Goal: Information Seeking & Learning: Learn about a topic

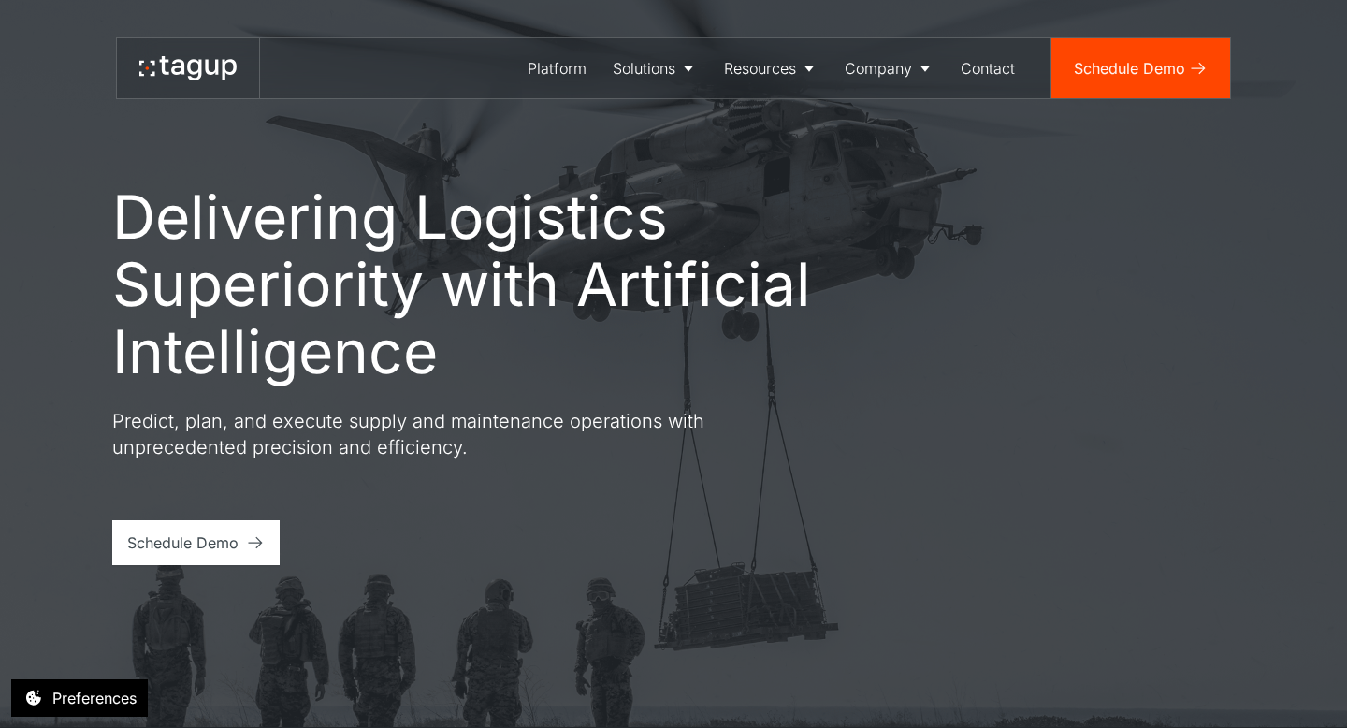
scroll to position [4, 0]
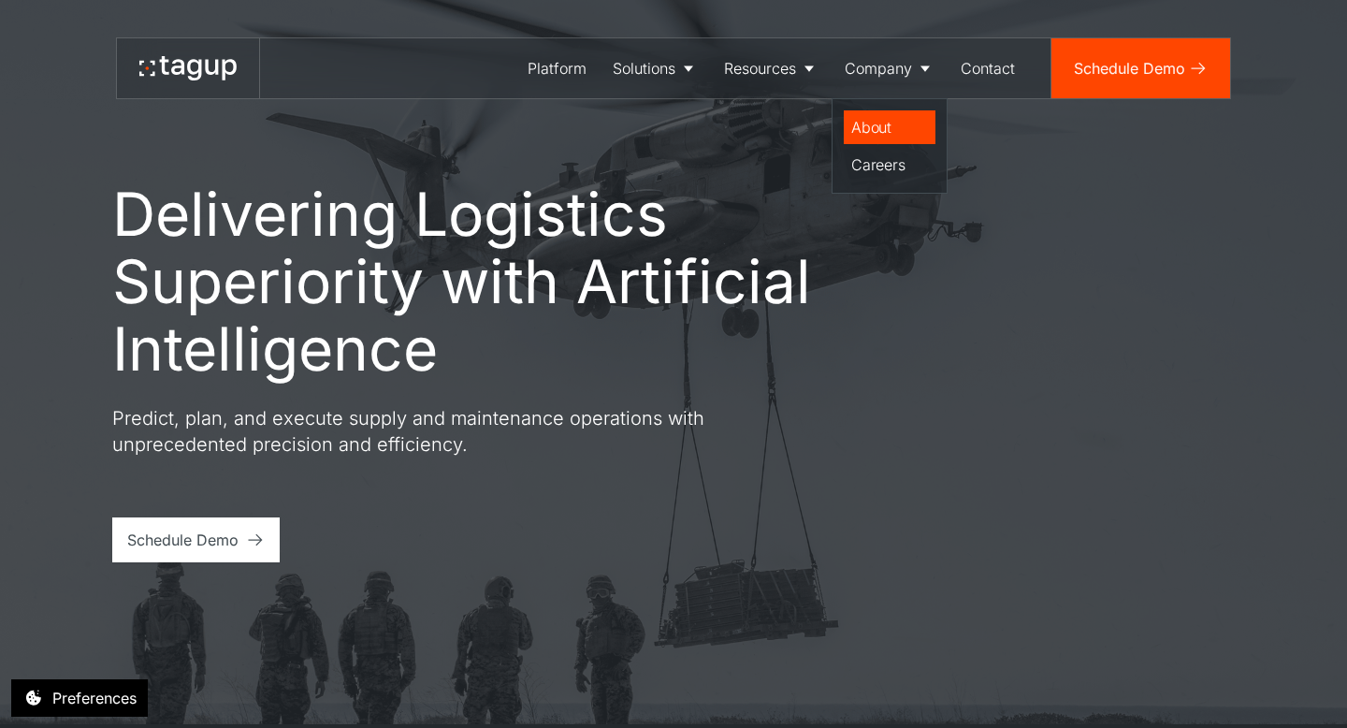
click at [877, 136] on div "About" at bounding box center [889, 127] width 77 height 22
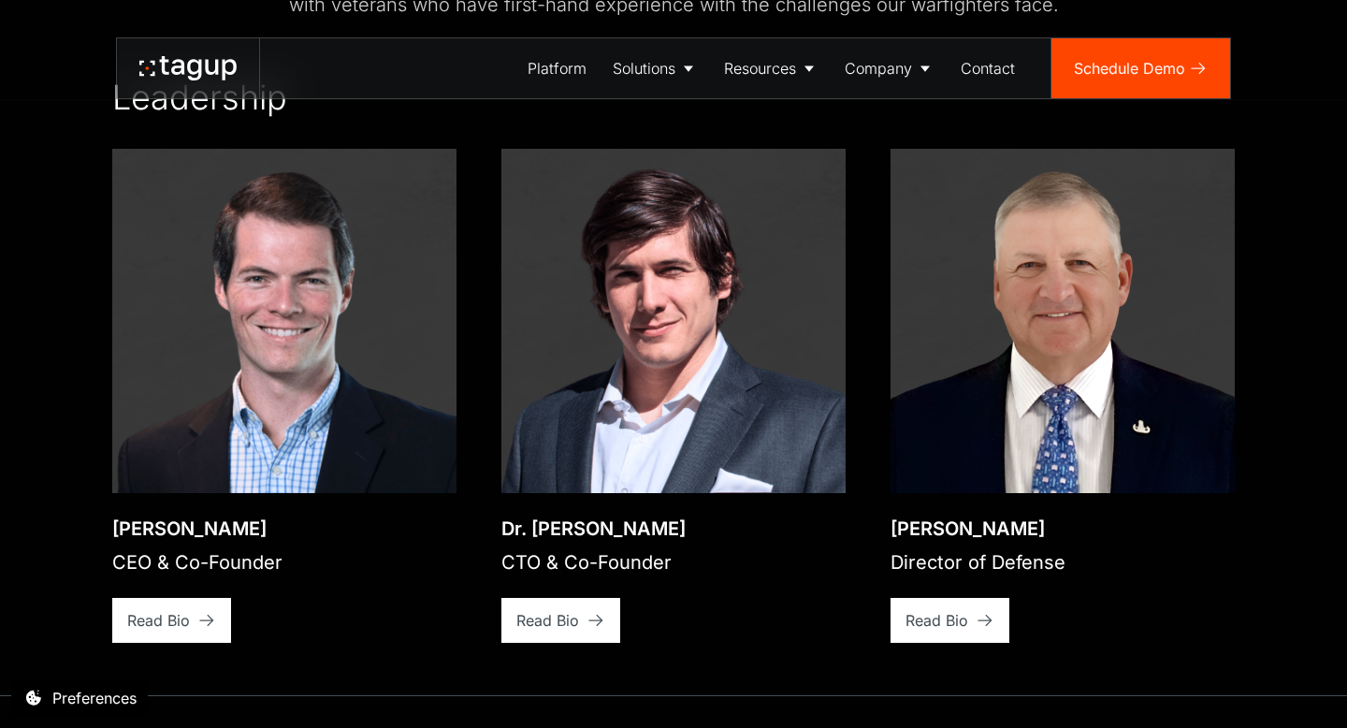
scroll to position [2677, 0]
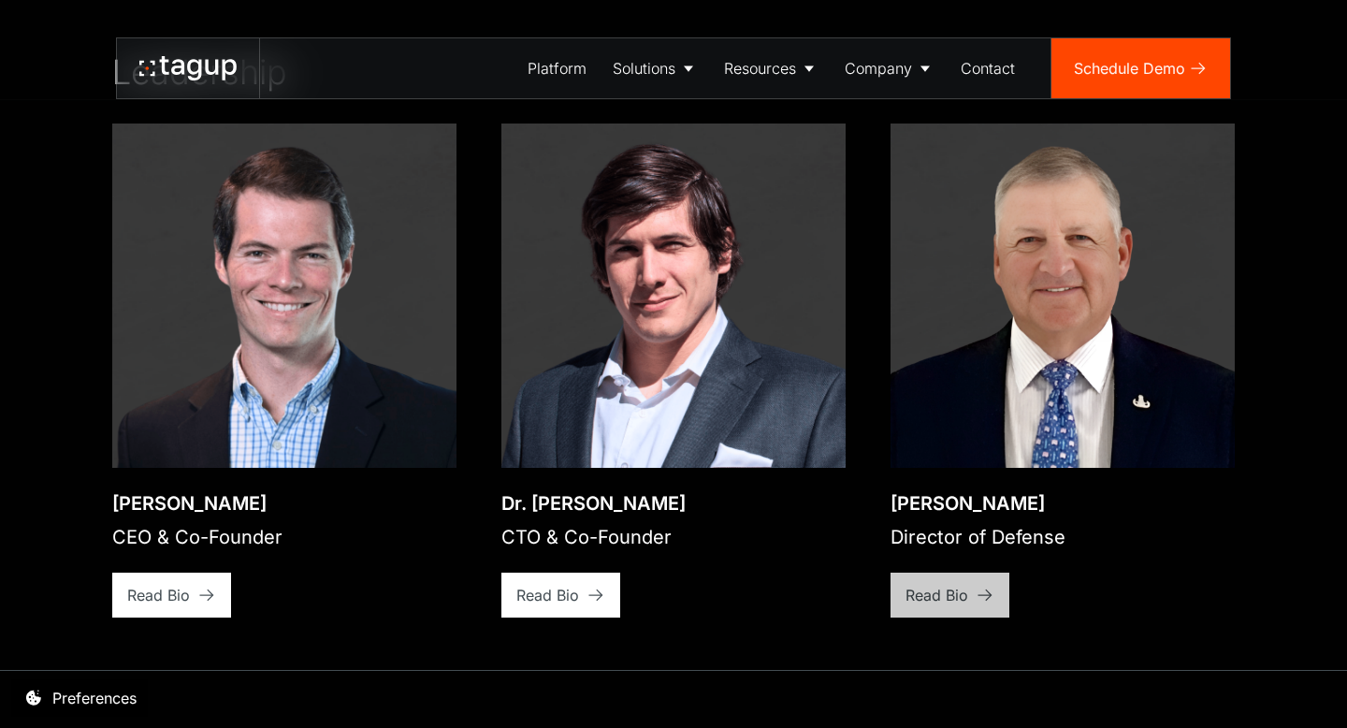
click at [190, 584] on div "Read Bio" at bounding box center [158, 595] width 63 height 22
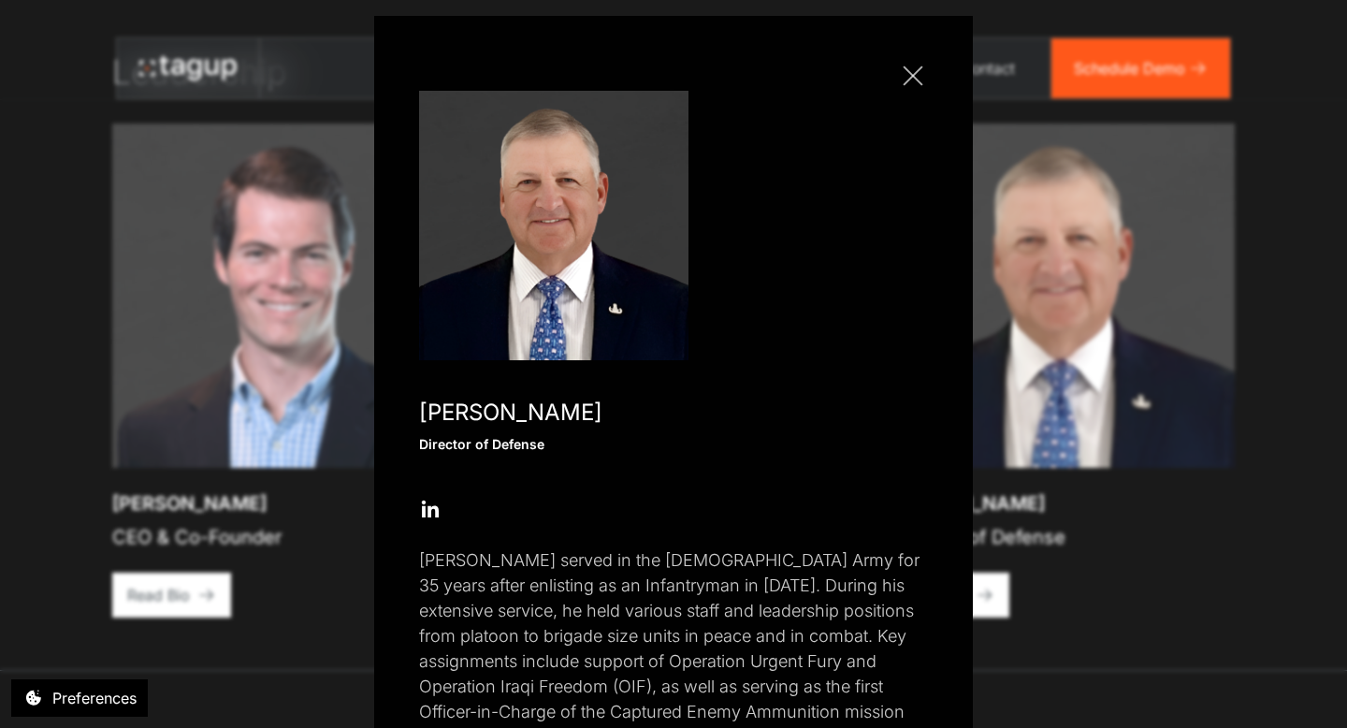
scroll to position [0, 0]
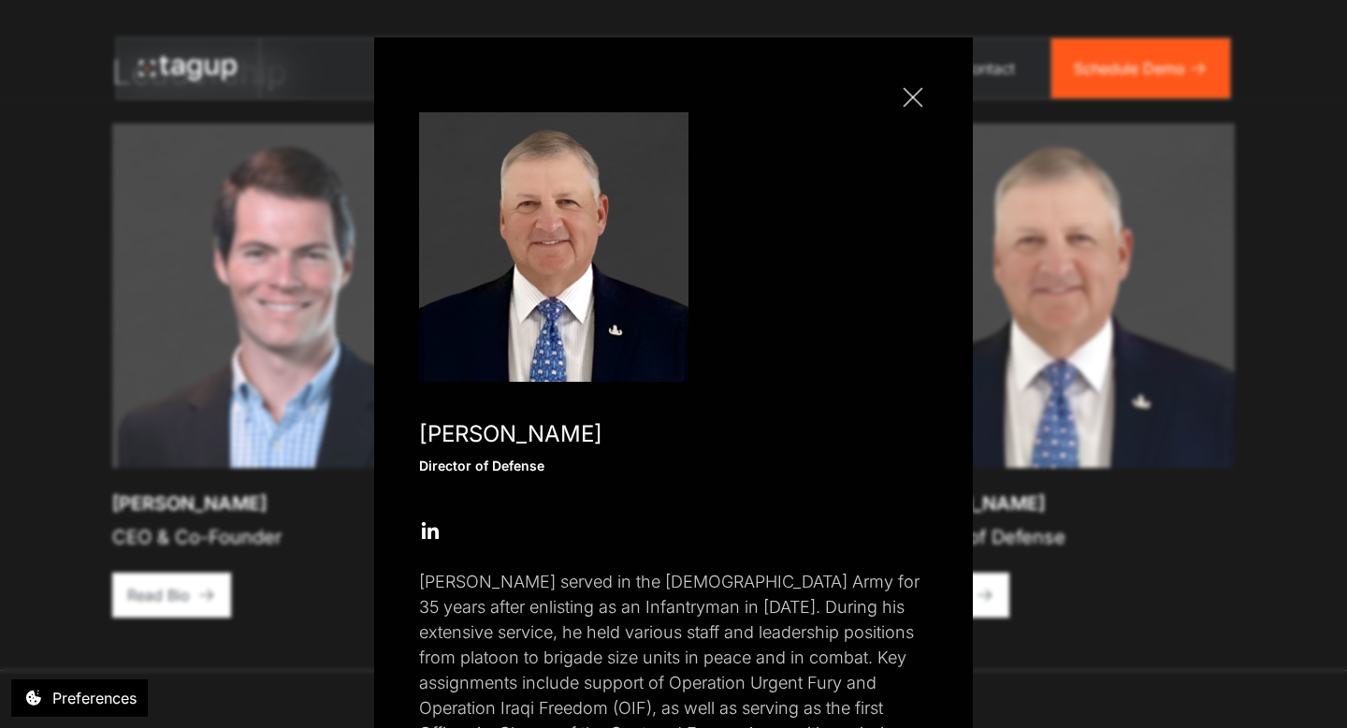
click at [910, 96] on div at bounding box center [913, 97] width 20 height 20
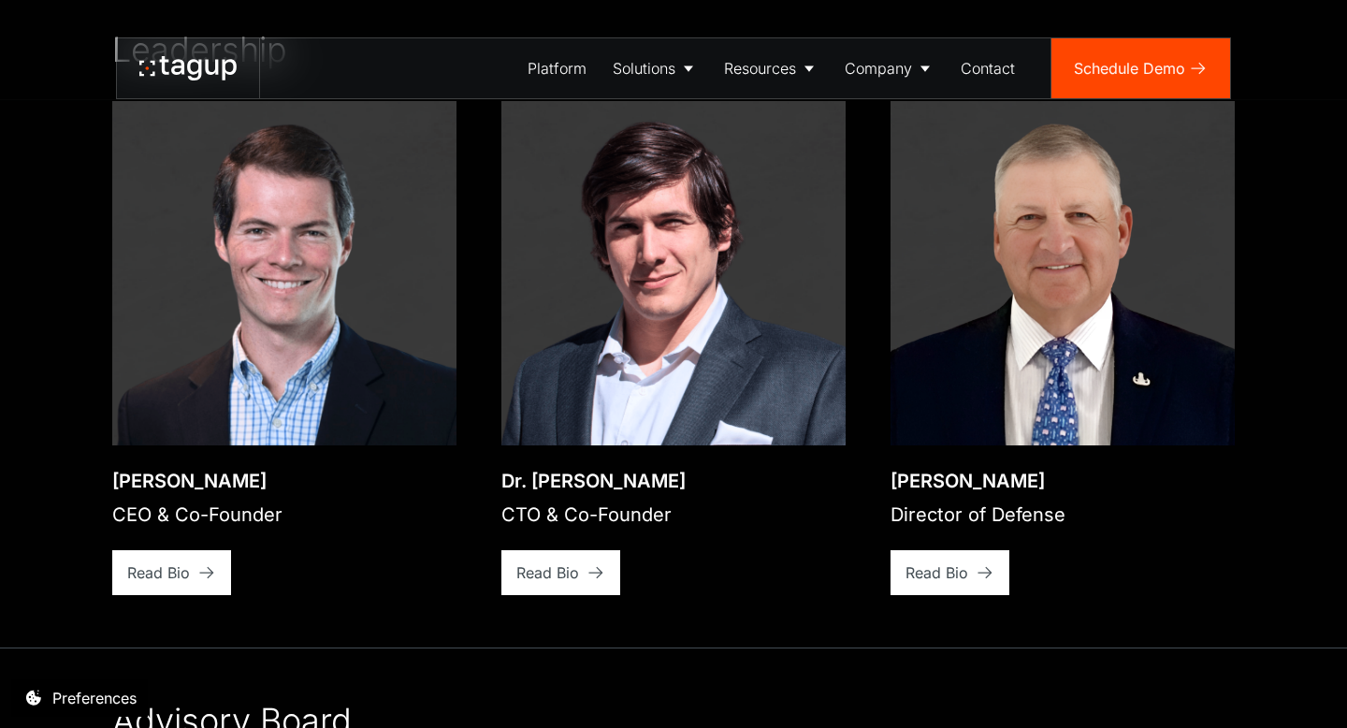
scroll to position [2678, 0]
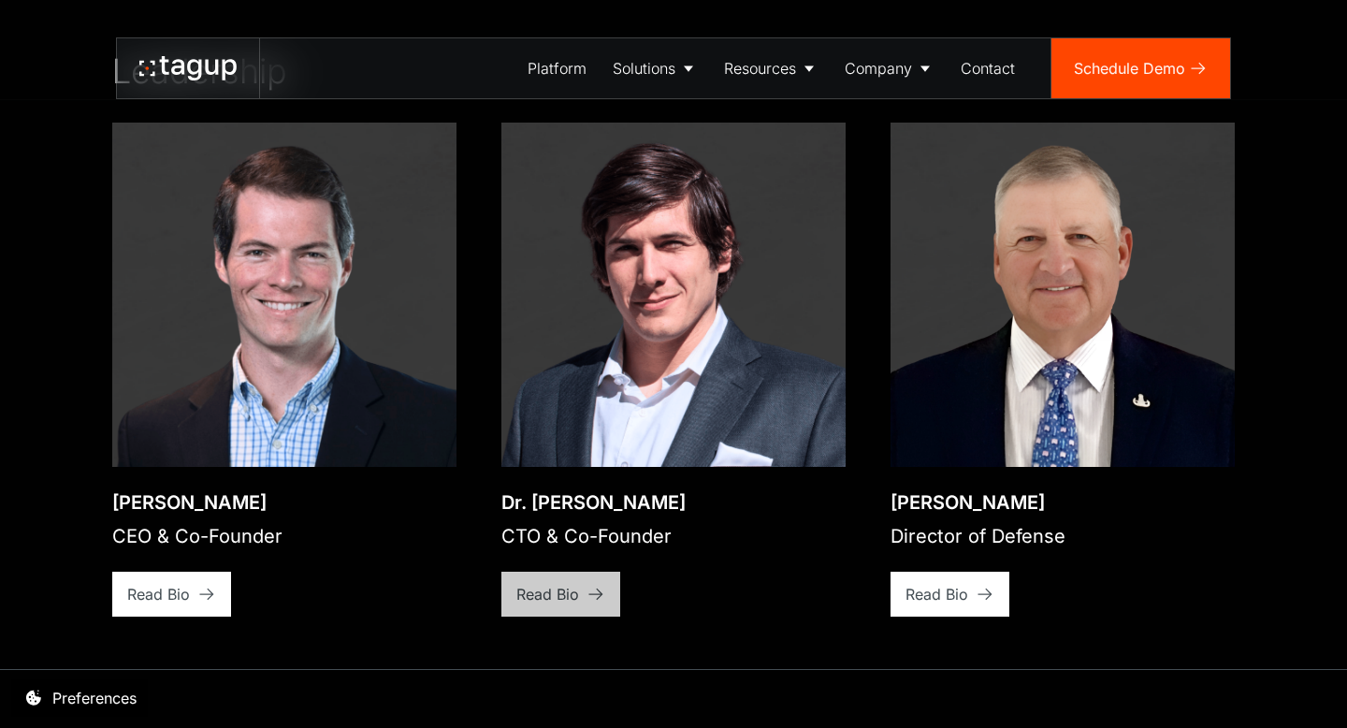
click at [190, 583] on div "Read Bio" at bounding box center [158, 594] width 63 height 22
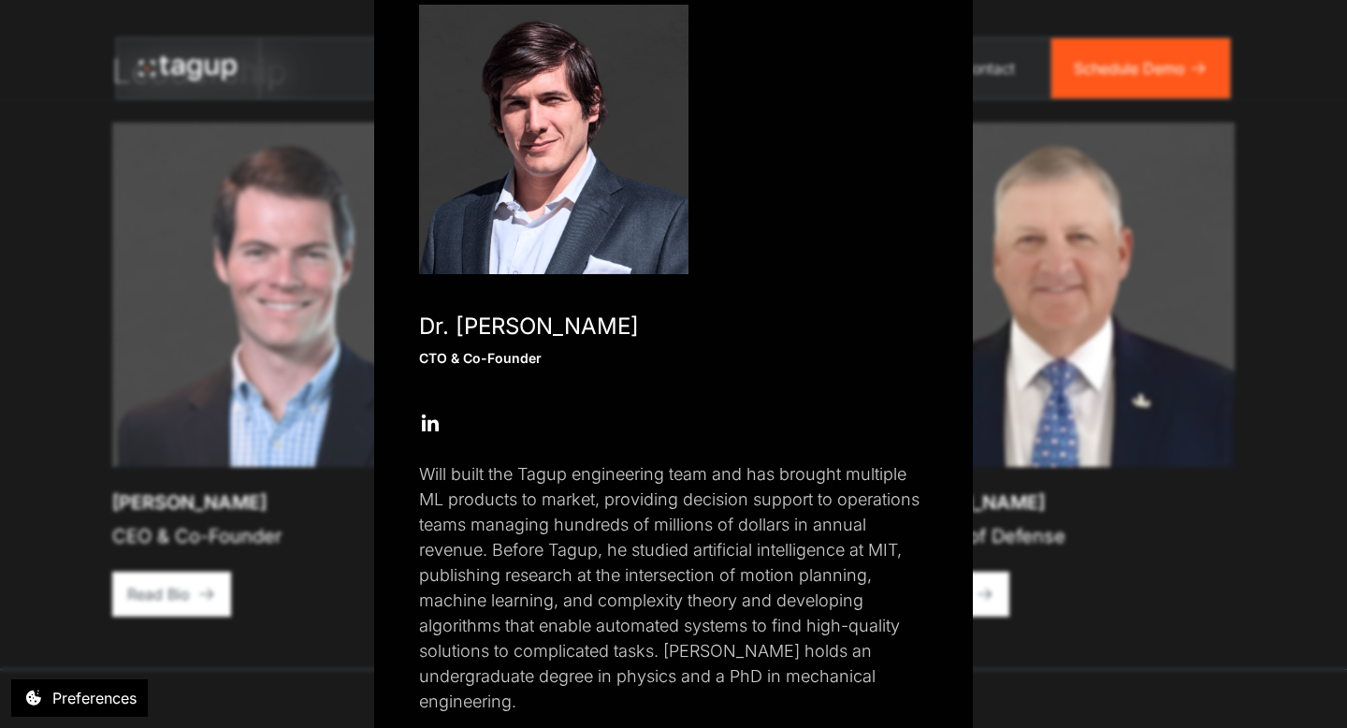
scroll to position [0, 0]
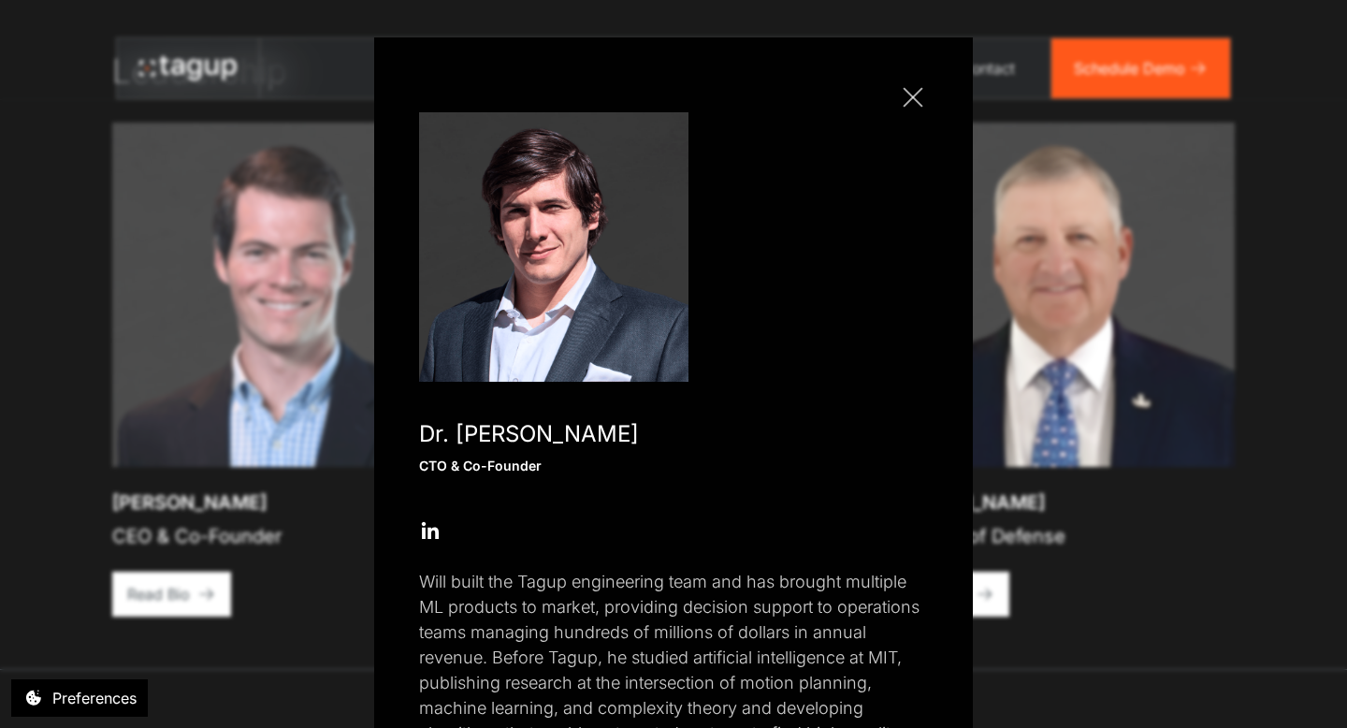
click at [923, 102] on link "Close popup" at bounding box center [913, 97] width 30 height 30
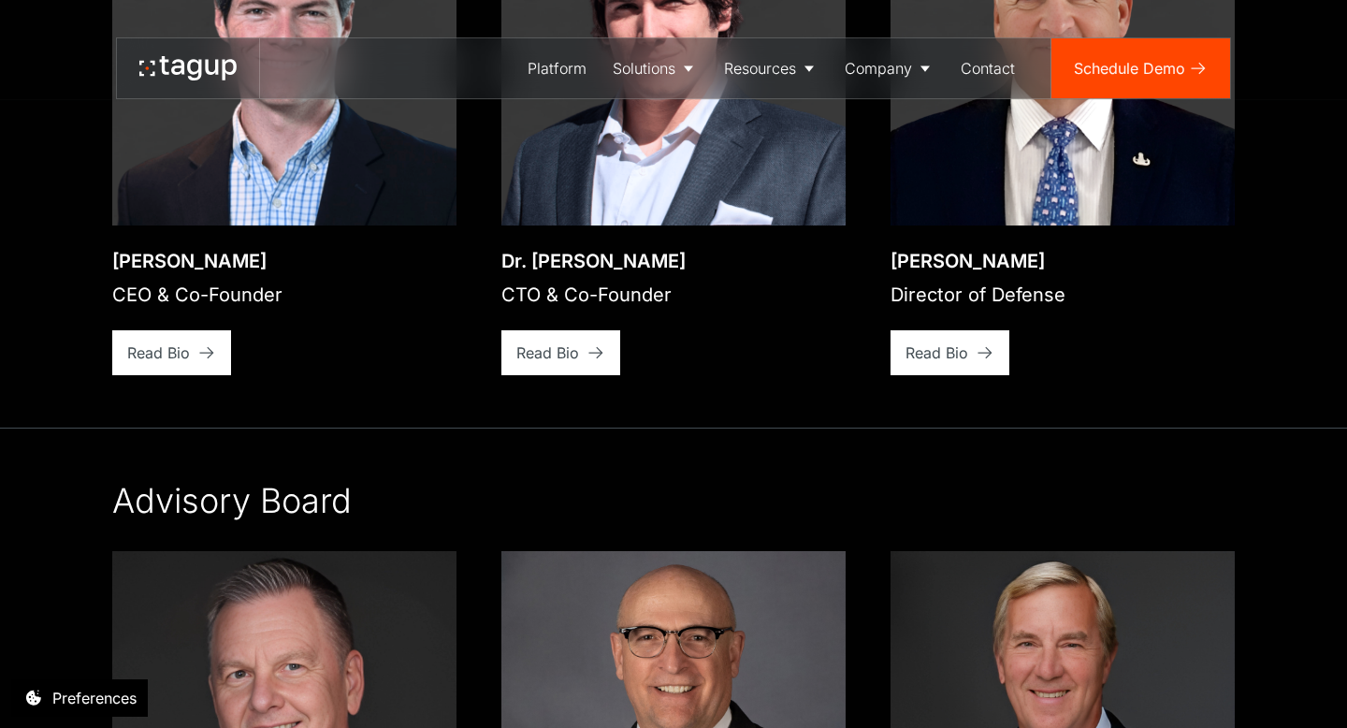
scroll to position [2857, 0]
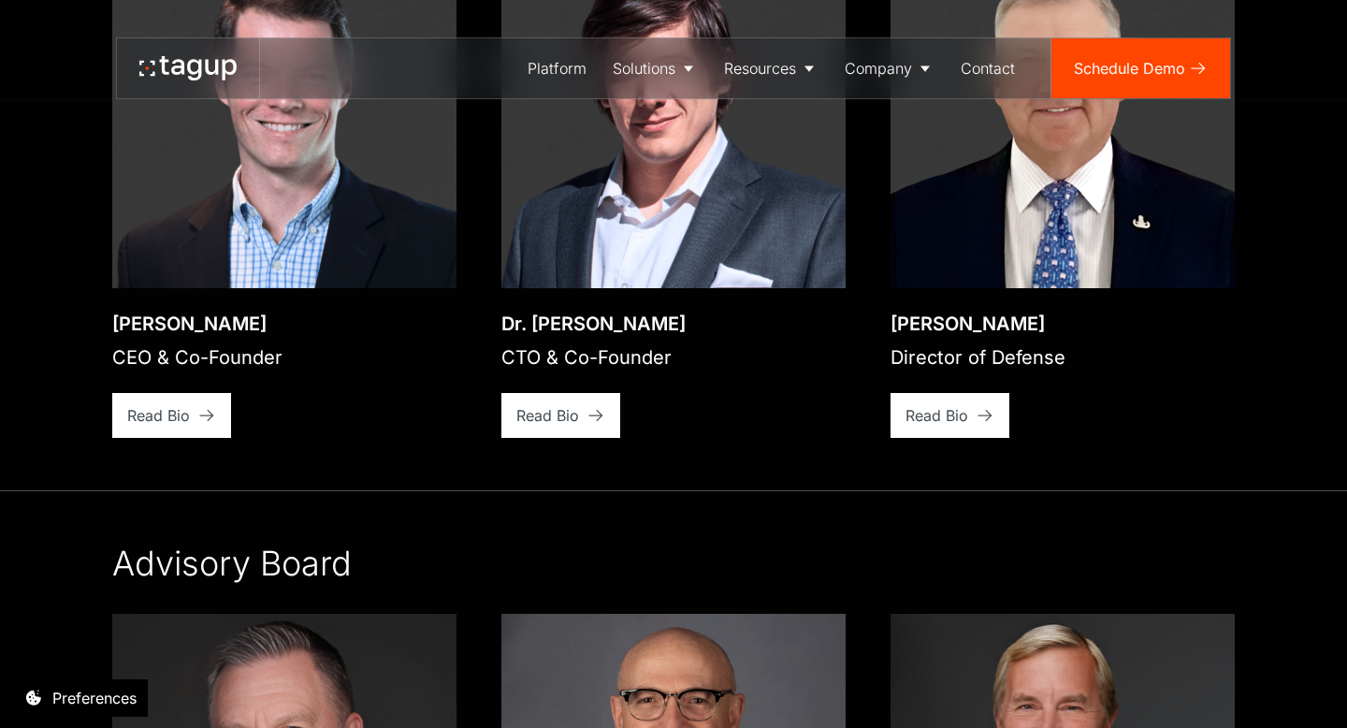
click at [190, 404] on div "Read Bio" at bounding box center [158, 415] width 63 height 22
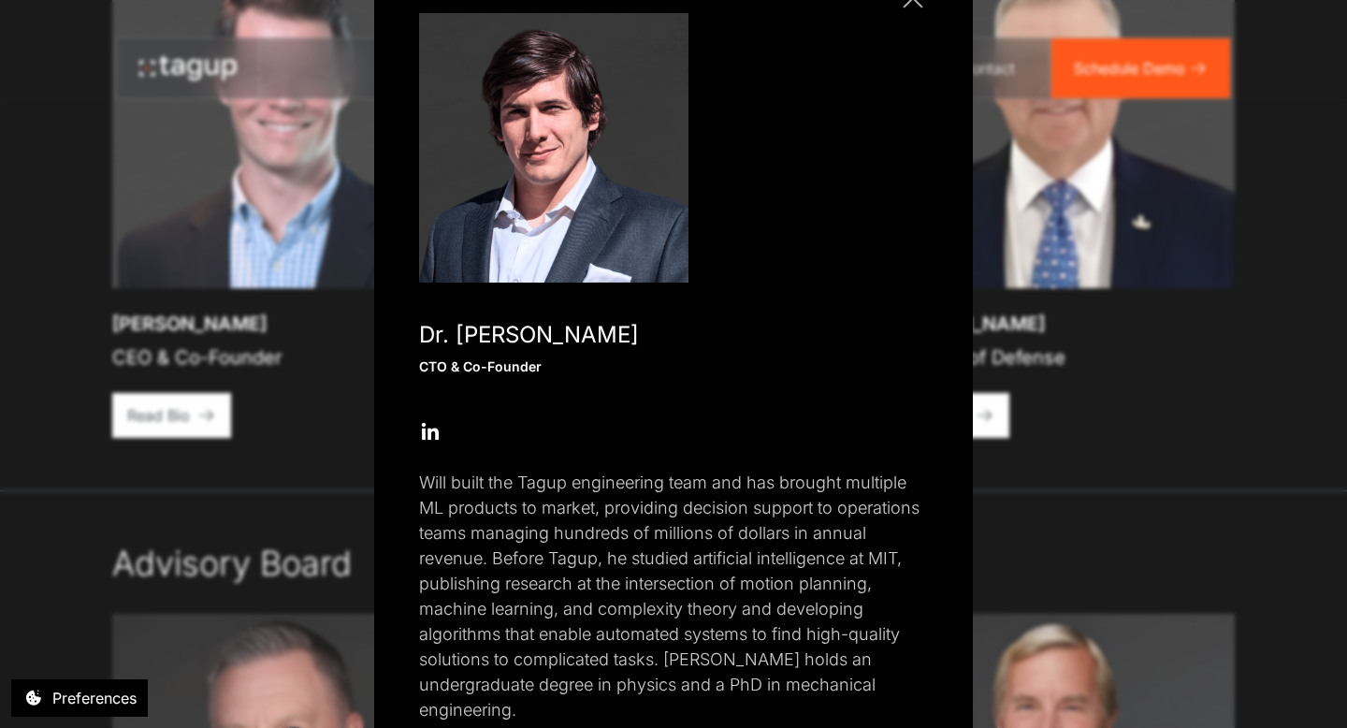
scroll to position [150, 0]
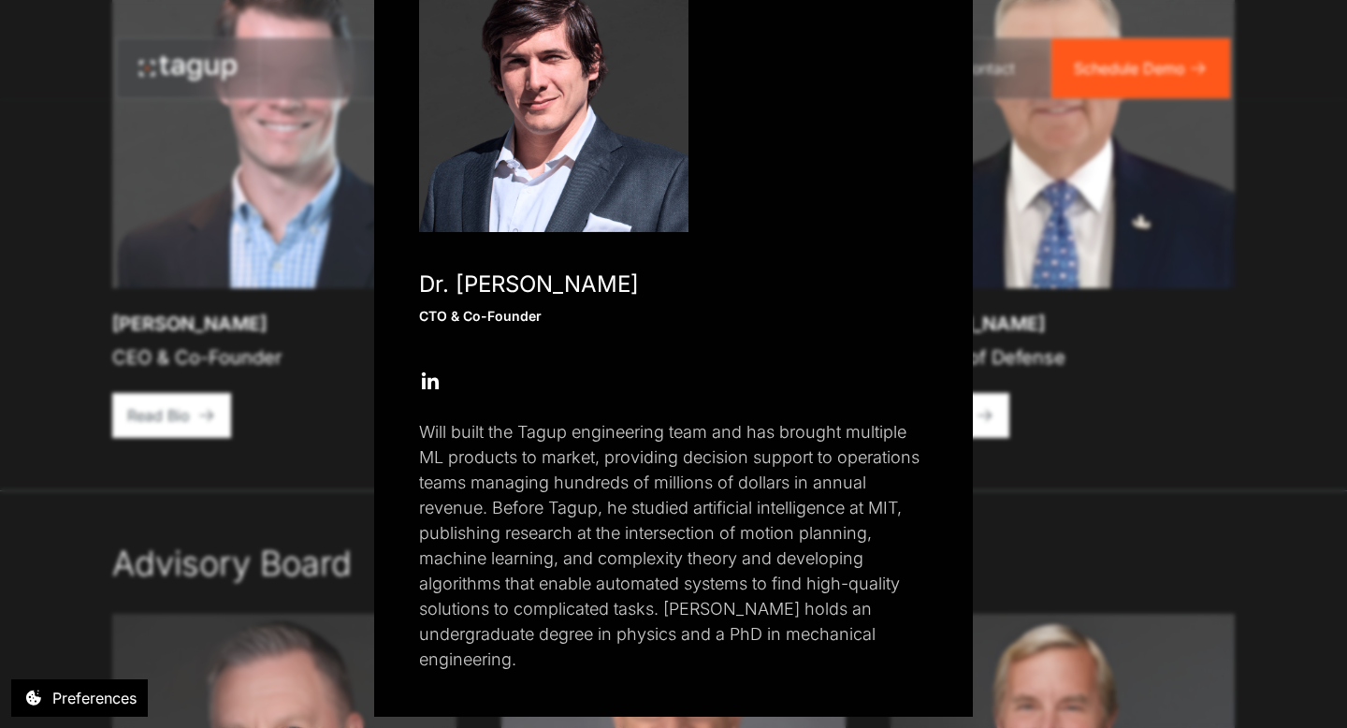
click at [1119, 510] on div "Close popup Dr. Will Vega-Brown CTO & Co-Founder Open Open Twitter profile Send…" at bounding box center [673, 364] width 1347 height 728
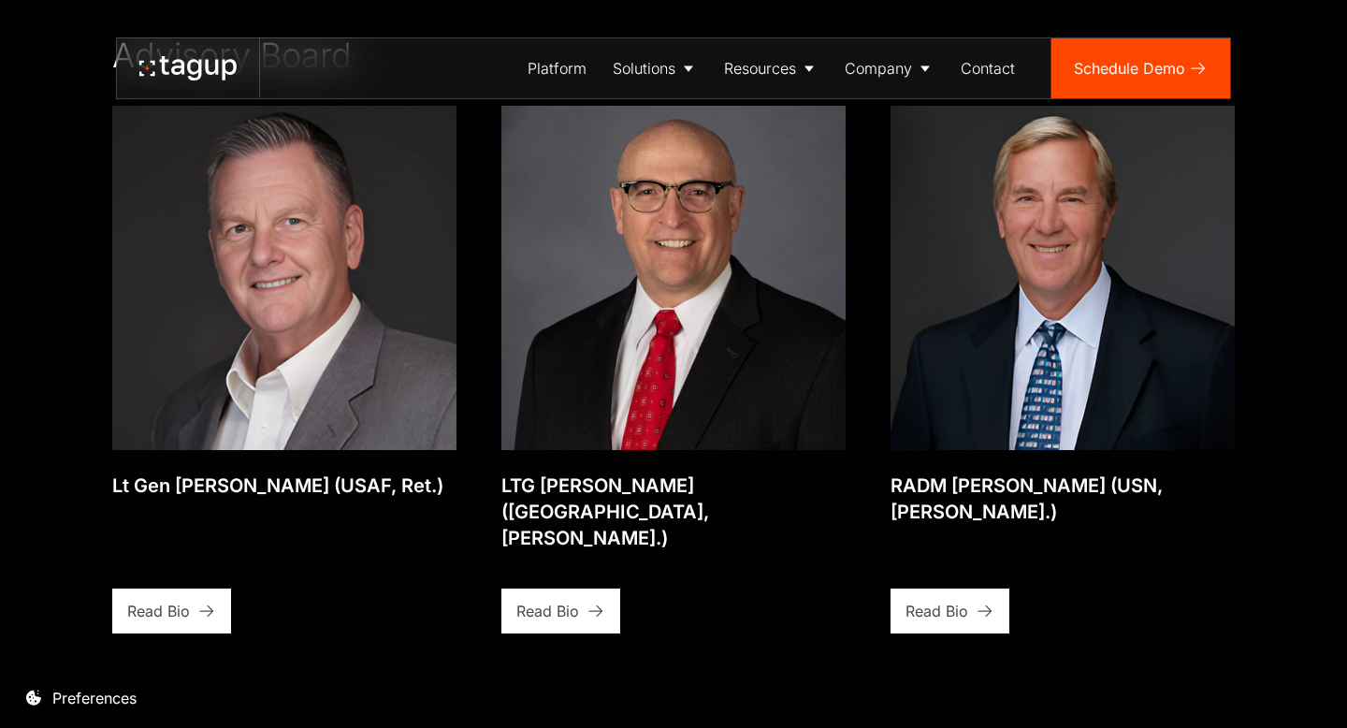
scroll to position [3400, 0]
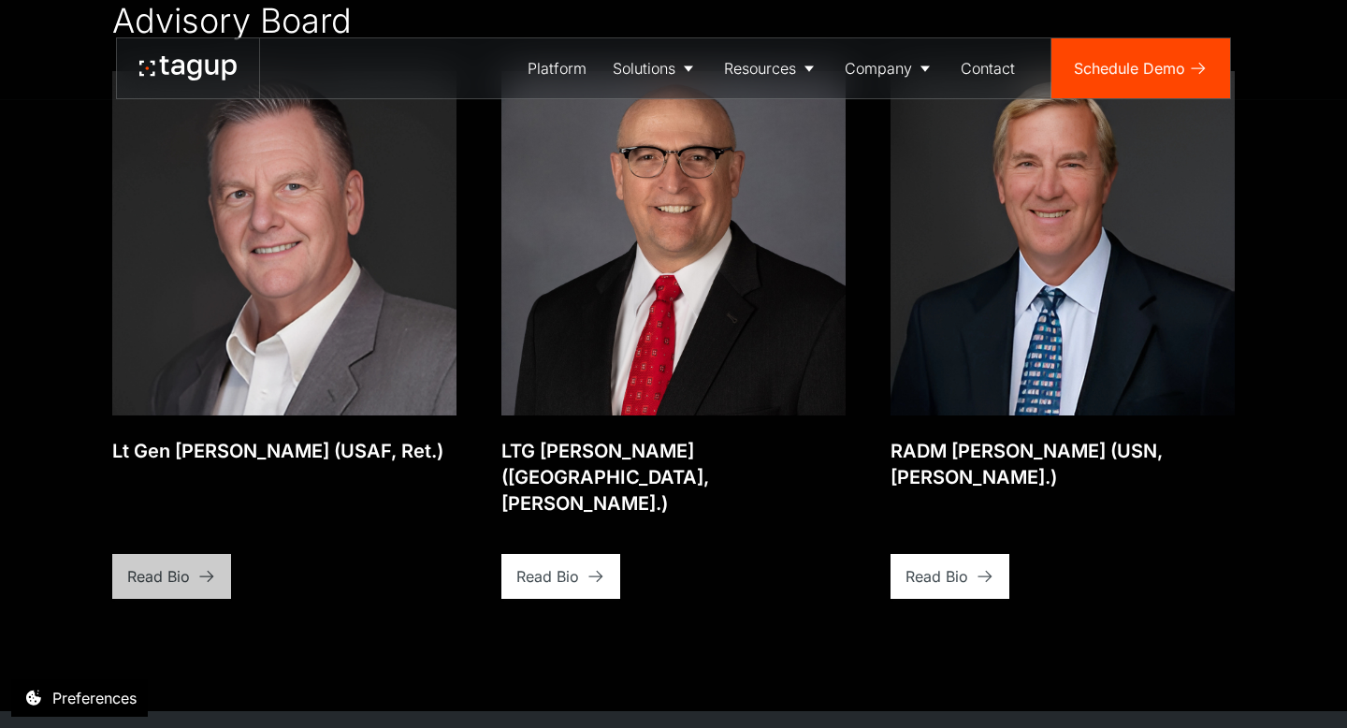
click at [170, 565] on div "Read Bio" at bounding box center [158, 576] width 63 height 22
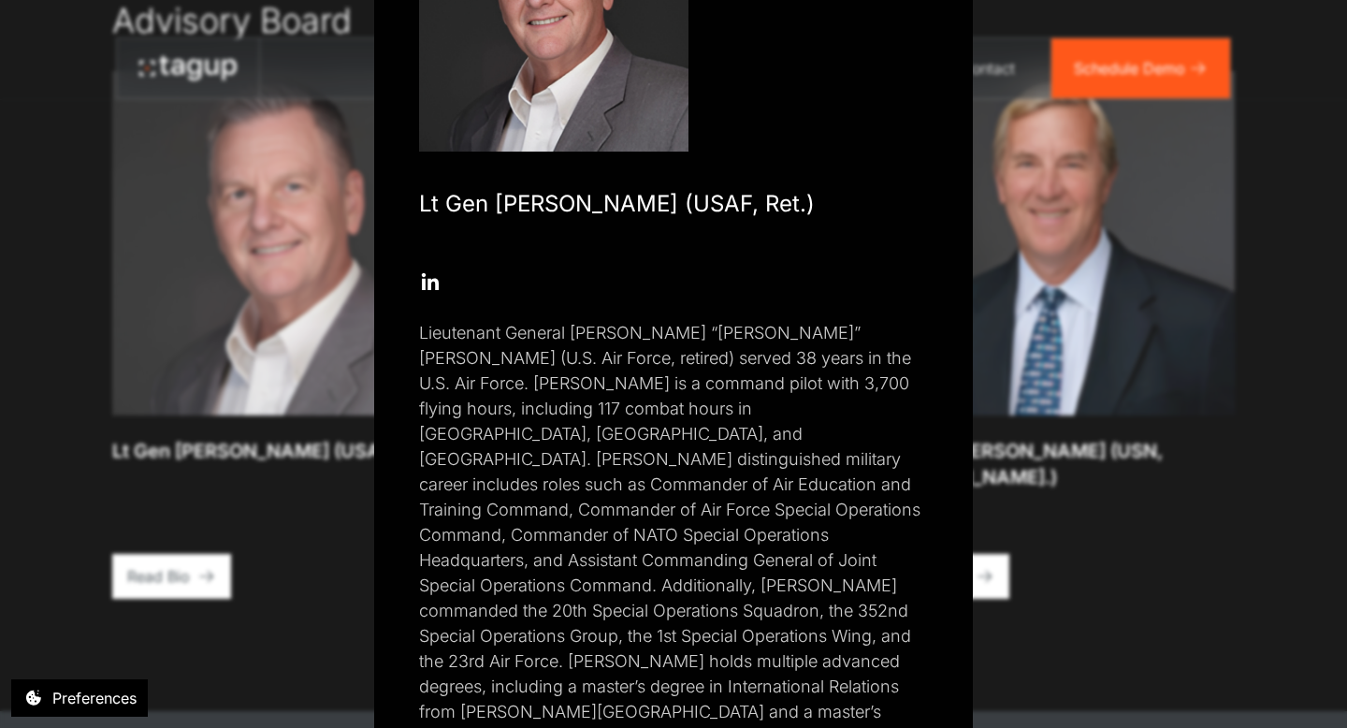
scroll to position [283, 0]
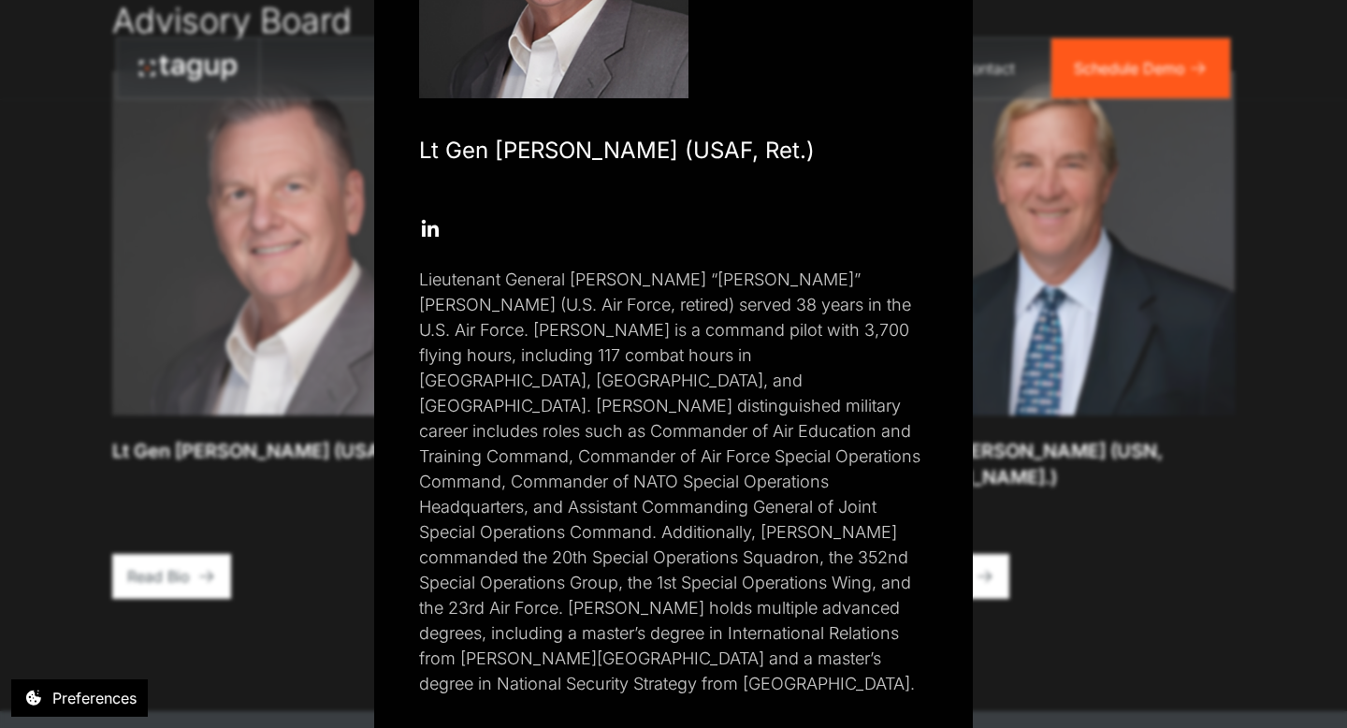
click at [721, 645] on p "Lieutenant General [PERSON_NAME] “[PERSON_NAME]” [PERSON_NAME] (U.S. Air Force,…" at bounding box center [673, 481] width 509 height 429
click at [1233, 595] on div "Close popup Lt Gen [PERSON_NAME] (USAF, Ret.) Open Open Twitter profile Send Em…" at bounding box center [673, 364] width 1347 height 728
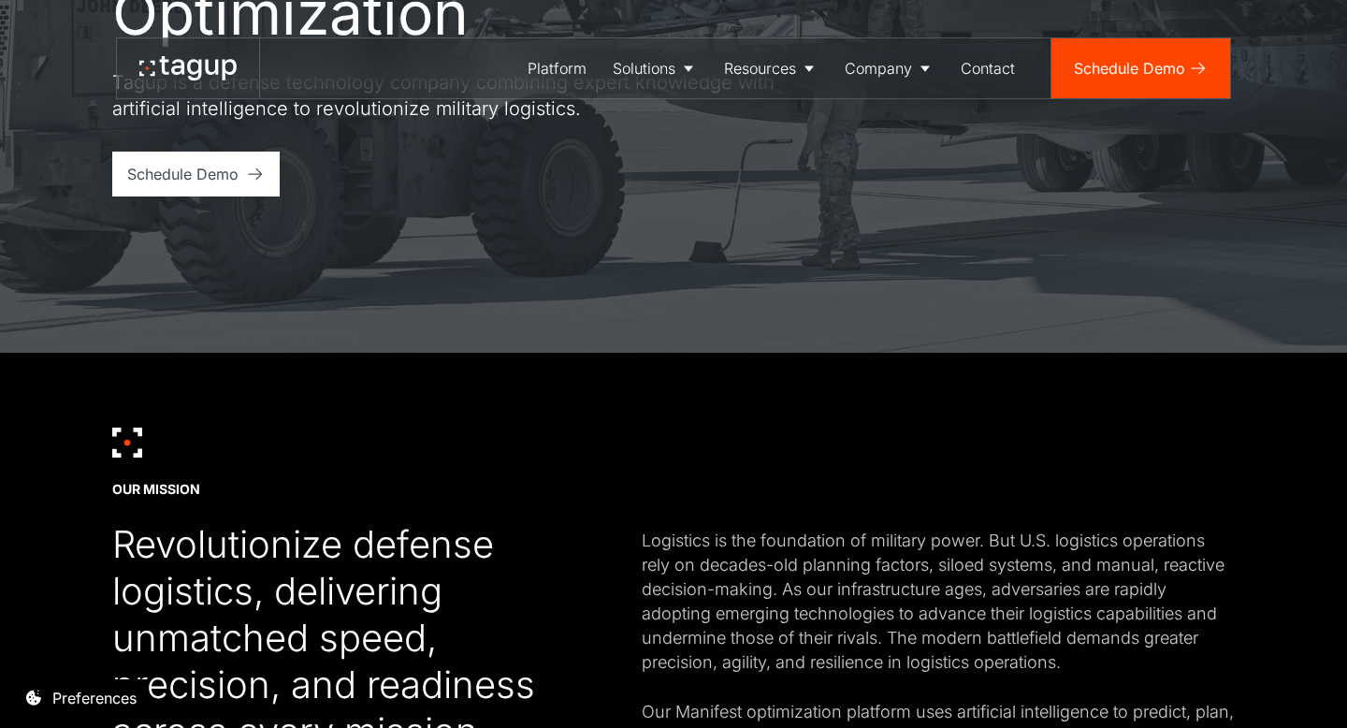
scroll to position [350, 0]
